Goal: Check status

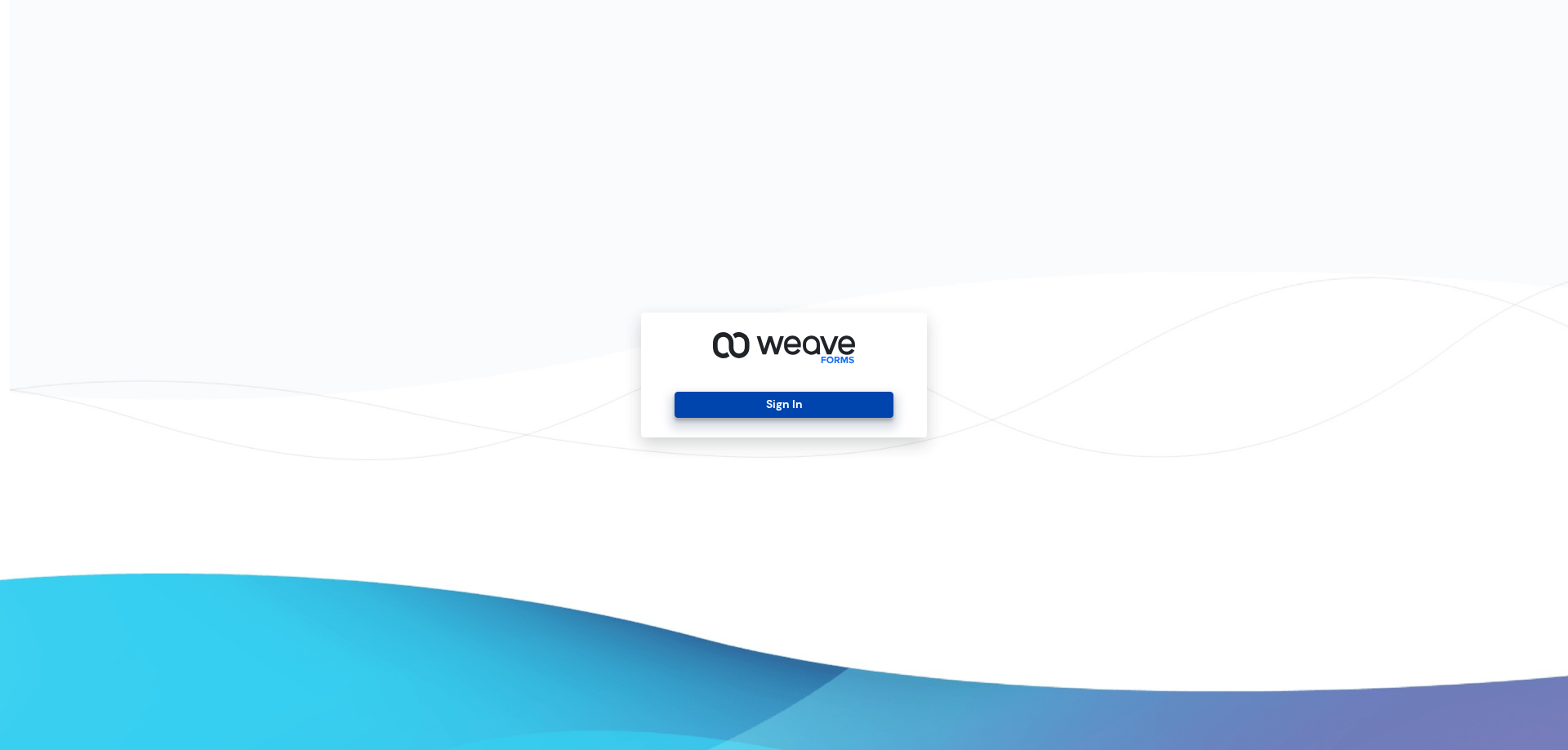
click at [810, 394] on button "Sign In" at bounding box center [784, 404] width 218 height 26
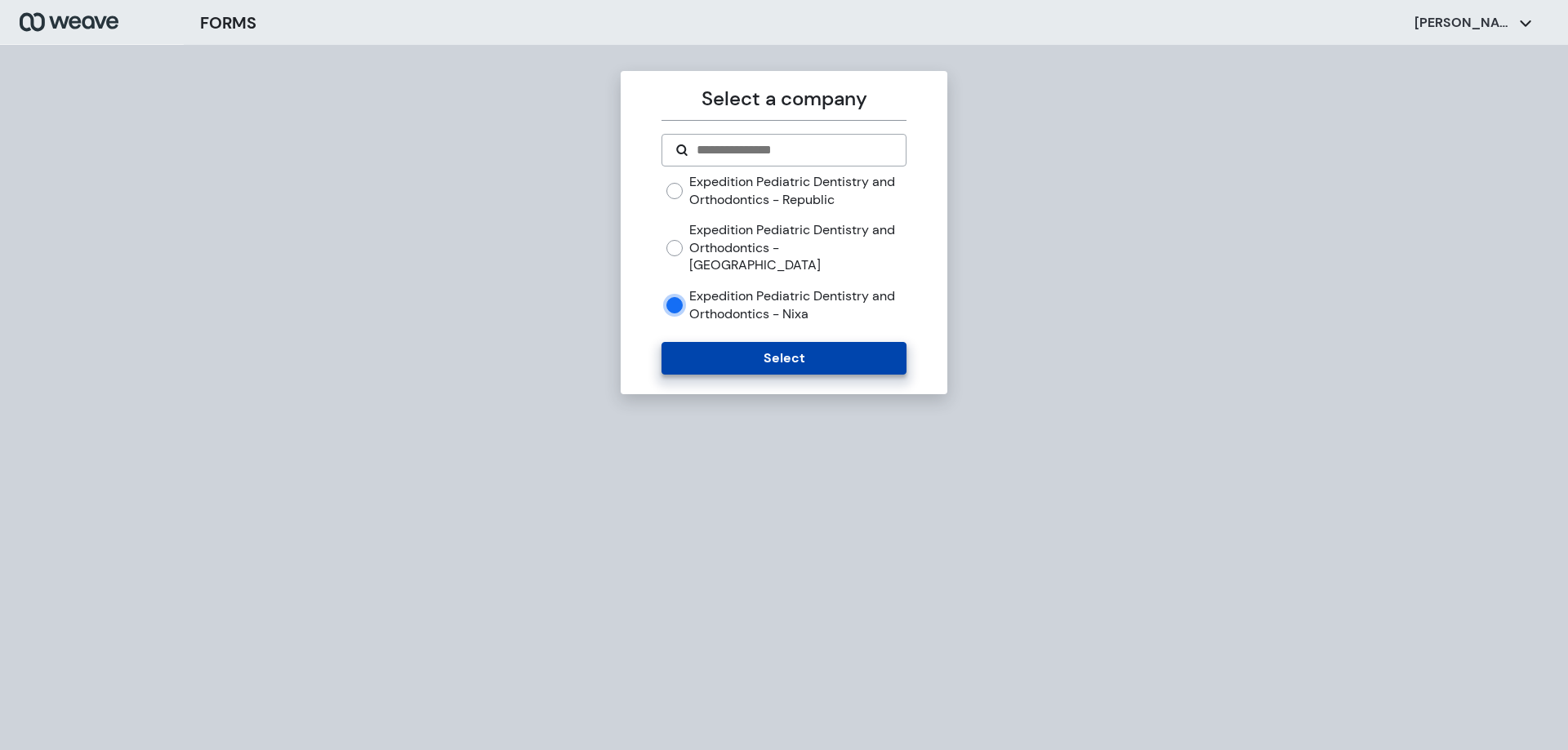
click at [793, 342] on button "Select" at bounding box center [784, 358] width 245 height 32
